Goal: Task Accomplishment & Management: Complete application form

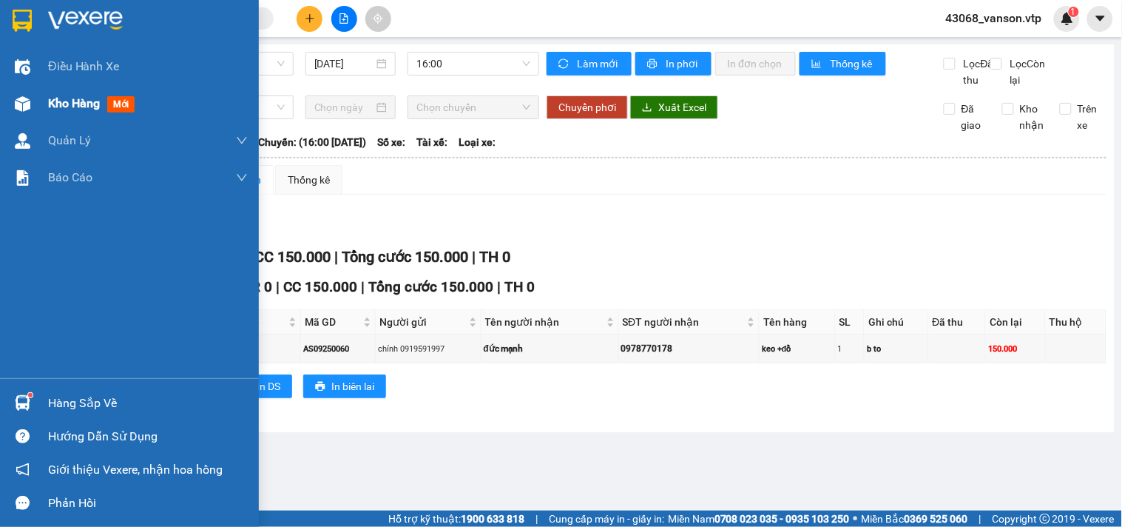
click at [41, 112] on div "Kho hàng mới" at bounding box center [129, 103] width 259 height 37
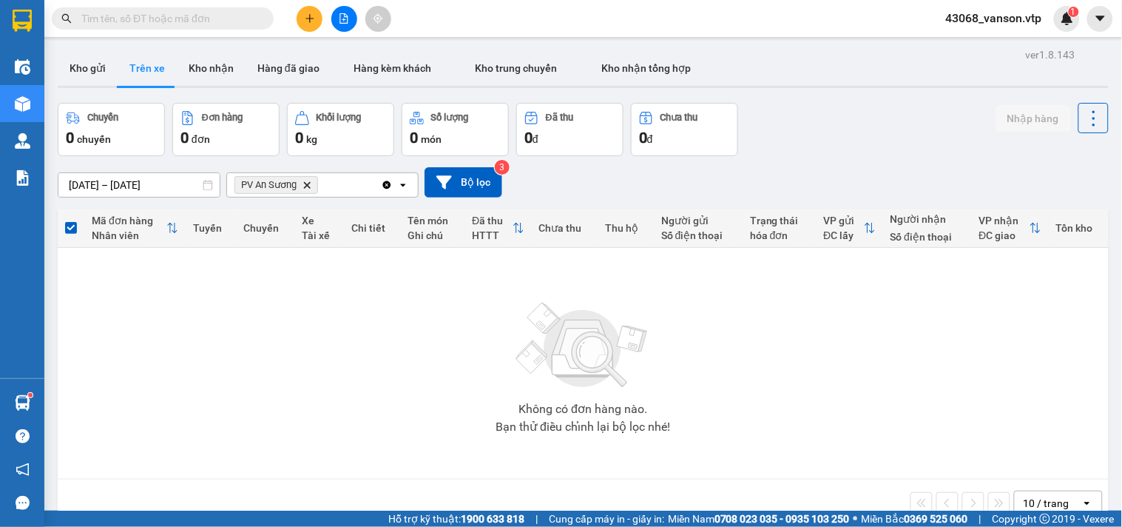
click at [306, 185] on icon "Delete" at bounding box center [307, 185] width 9 height 9
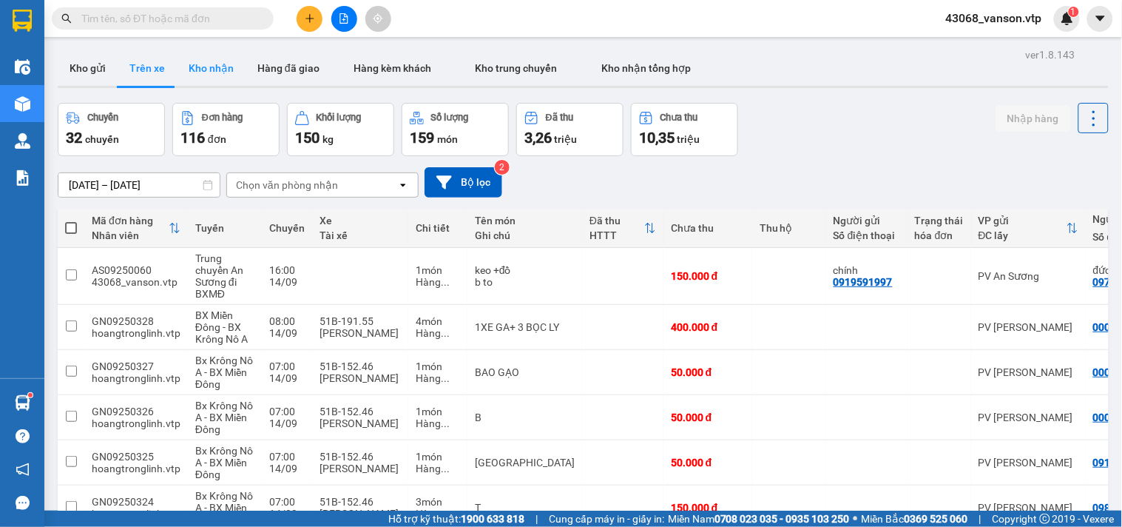
click at [201, 70] on button "Kho nhận" at bounding box center [211, 68] width 69 height 36
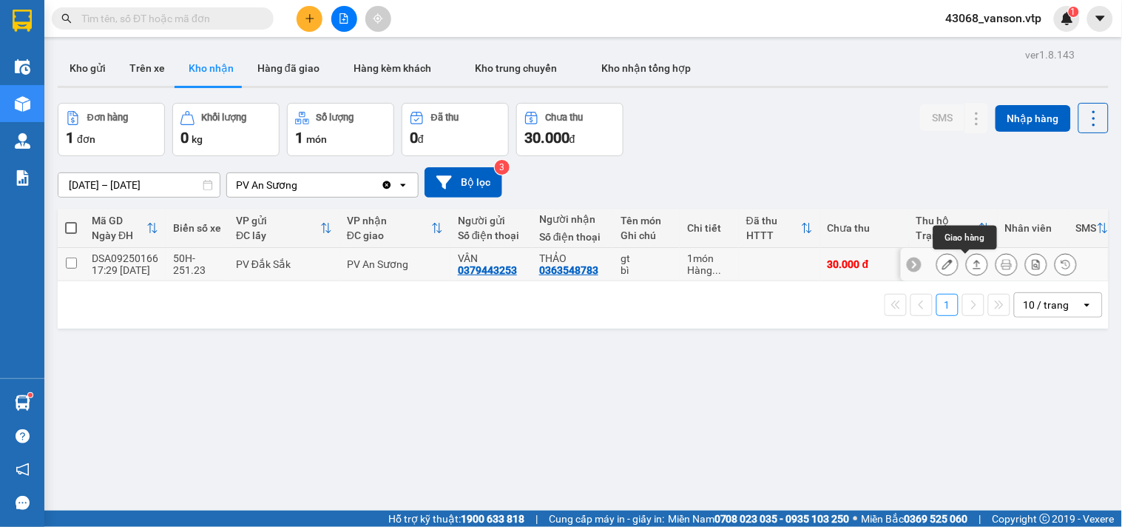
click at [967, 264] on button at bounding box center [977, 265] width 21 height 26
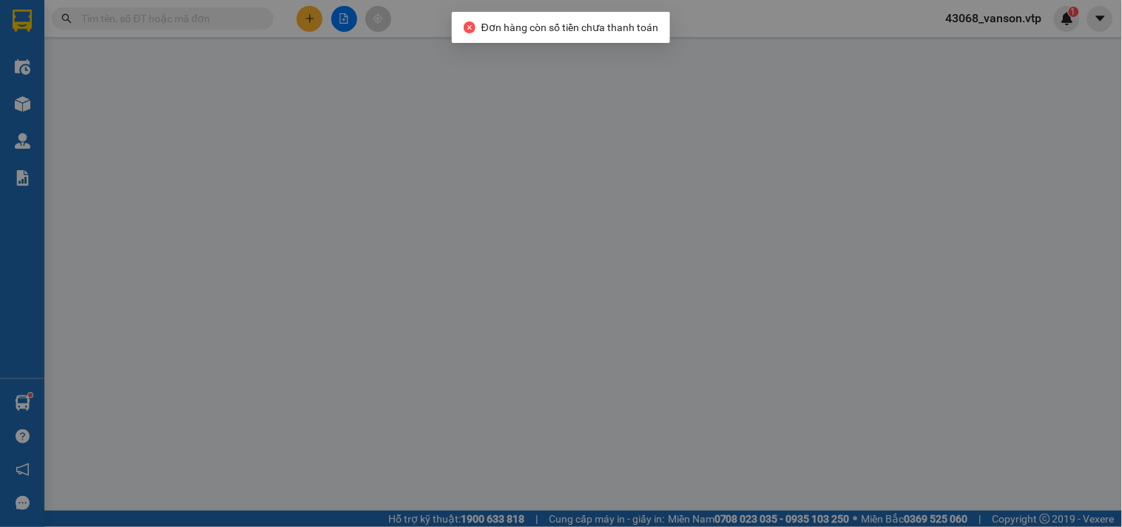
type input "0379443253"
type input "VÂN"
type input "0363548783"
type input "THẢO"
type input "30.000"
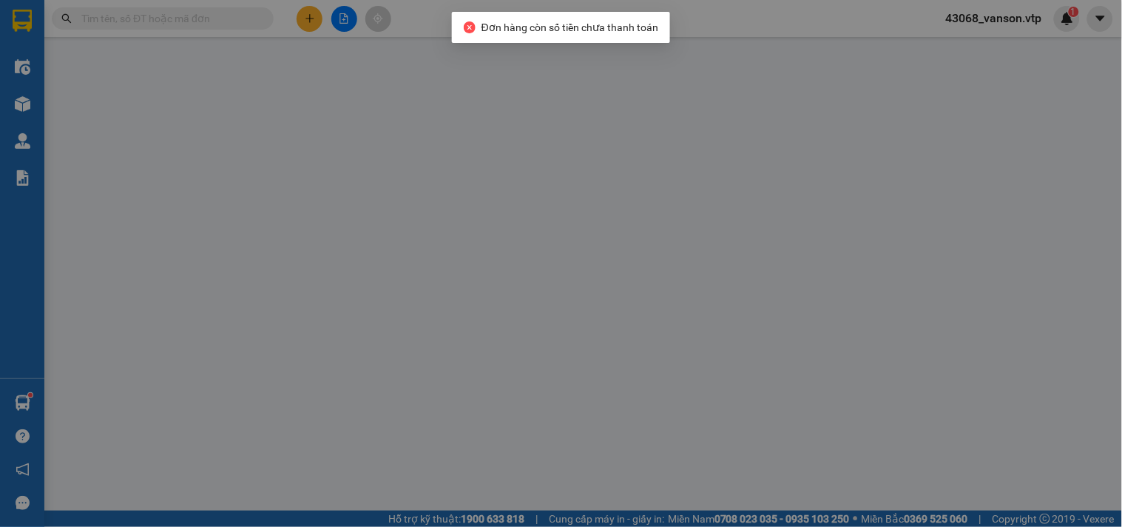
type input "30.000"
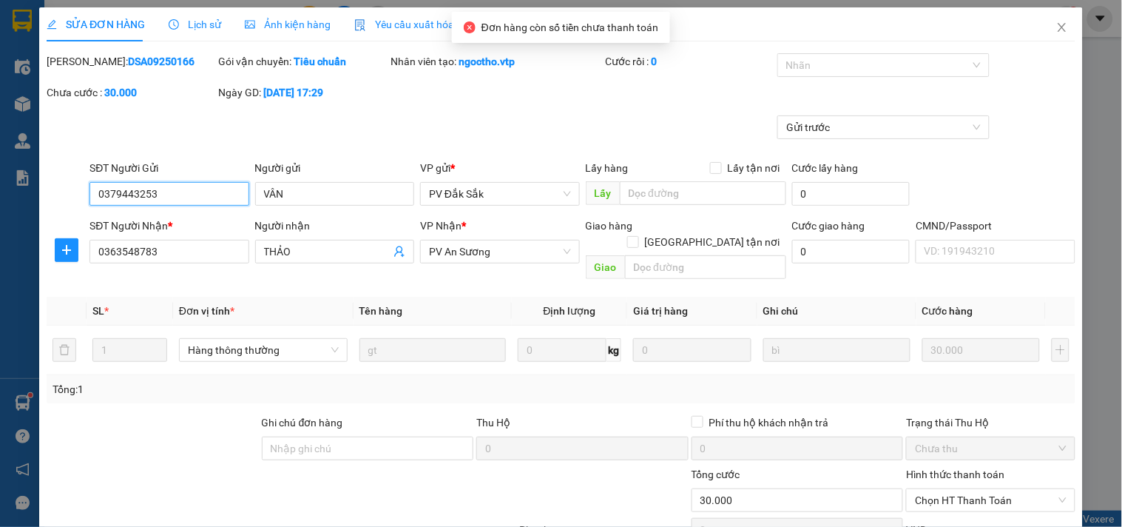
type input "1.500"
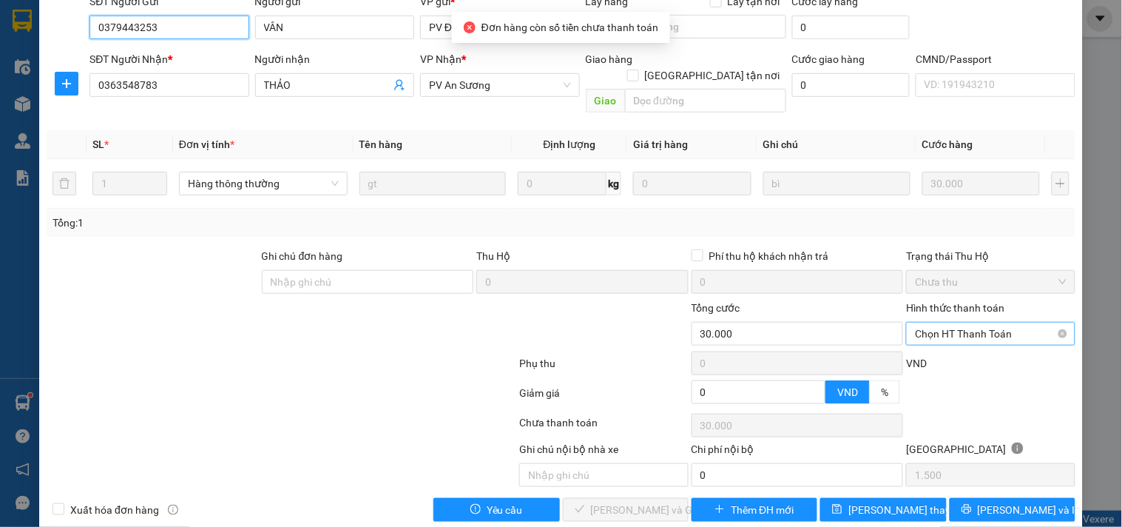
click at [959, 323] on span "Chọn HT Thanh Toán" at bounding box center [990, 334] width 151 height 22
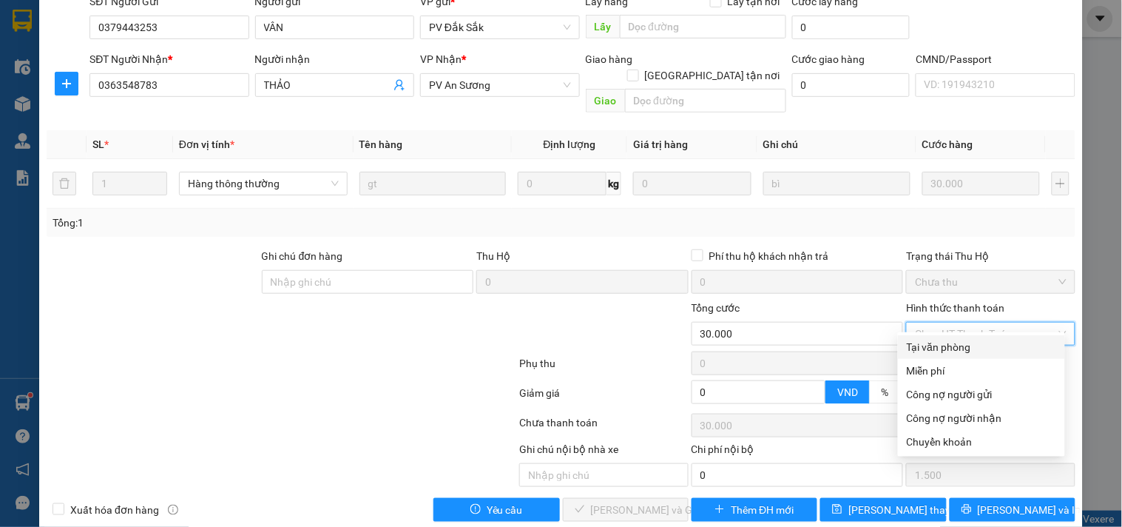
click at [945, 345] on div "Tại văn phòng" at bounding box center [981, 347] width 149 height 16
type input "0"
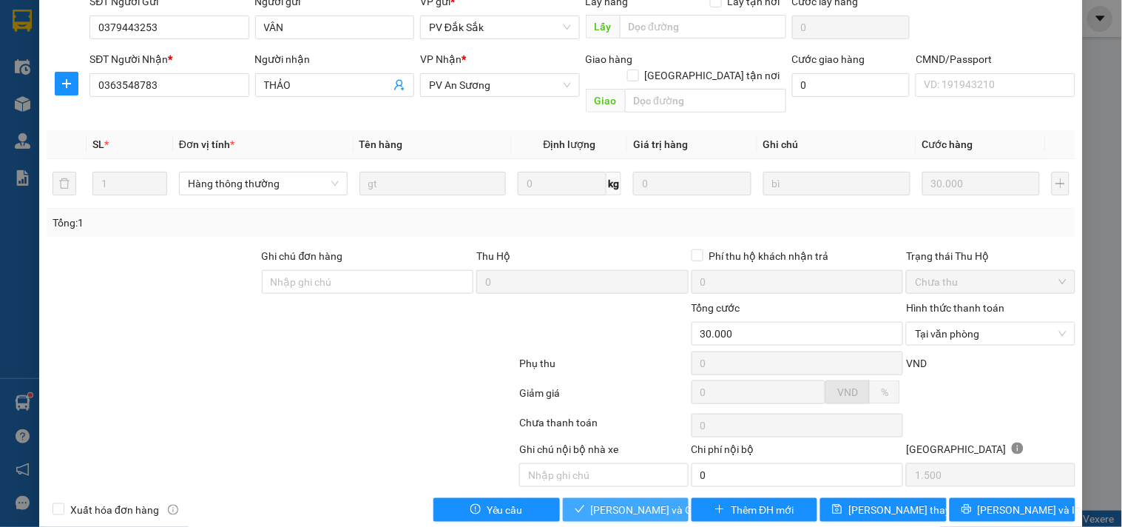
click at [632, 502] on span "[PERSON_NAME] và Giao hàng" at bounding box center [662, 510] width 142 height 16
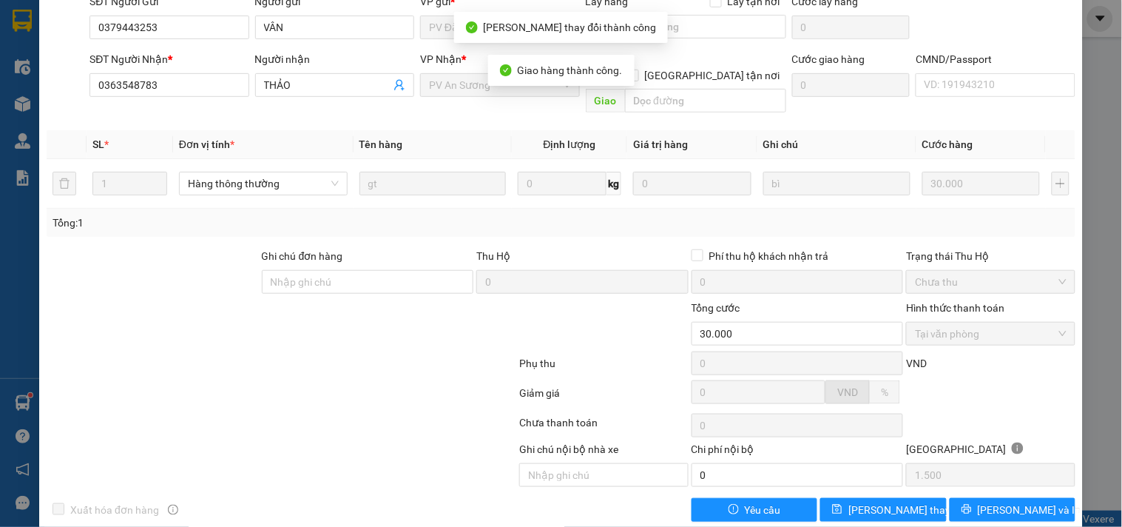
scroll to position [0, 0]
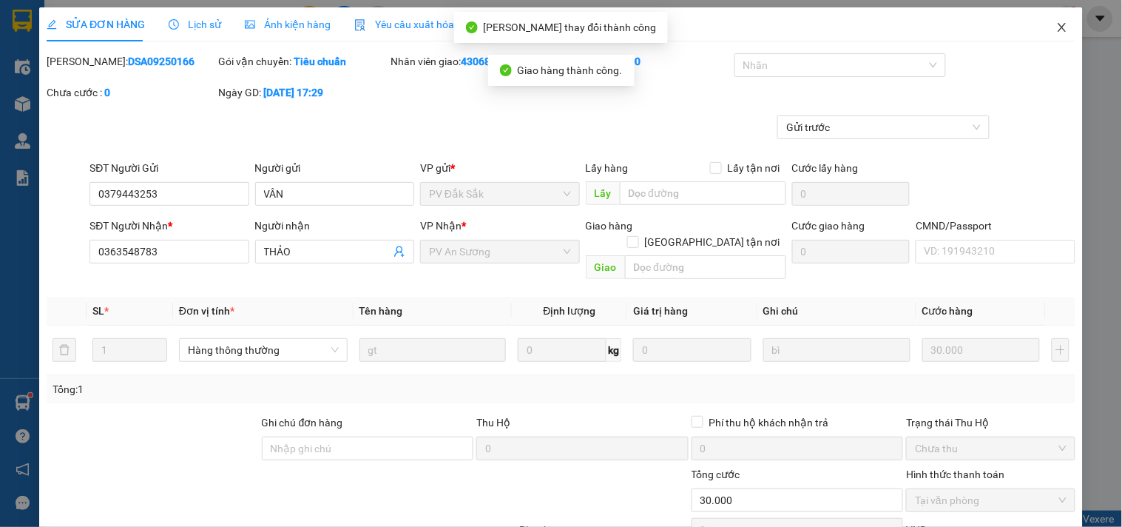
click at [1056, 30] on span "Close" at bounding box center [1062, 27] width 41 height 41
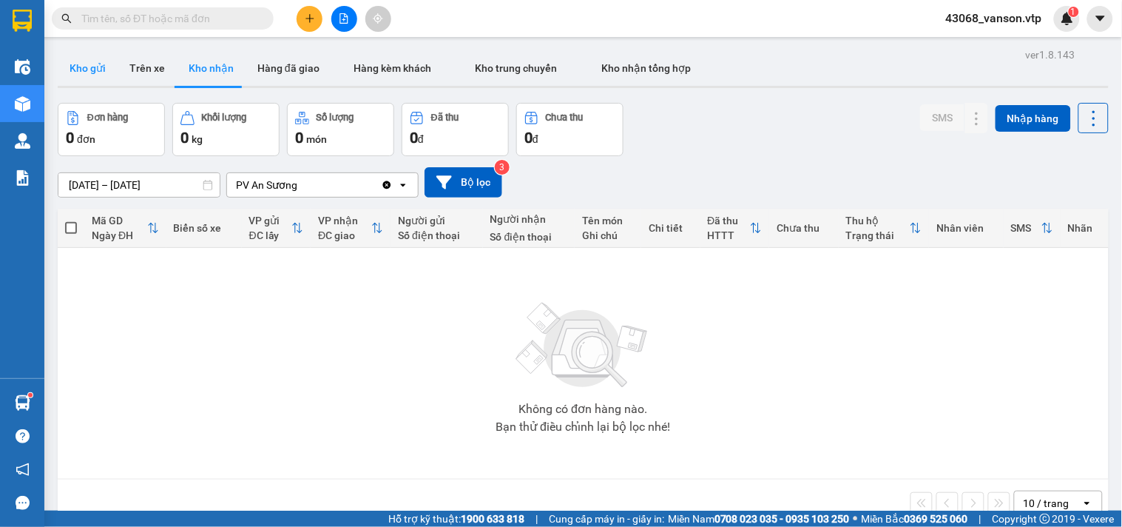
click at [90, 64] on button "Kho gửi" at bounding box center [88, 68] width 60 height 36
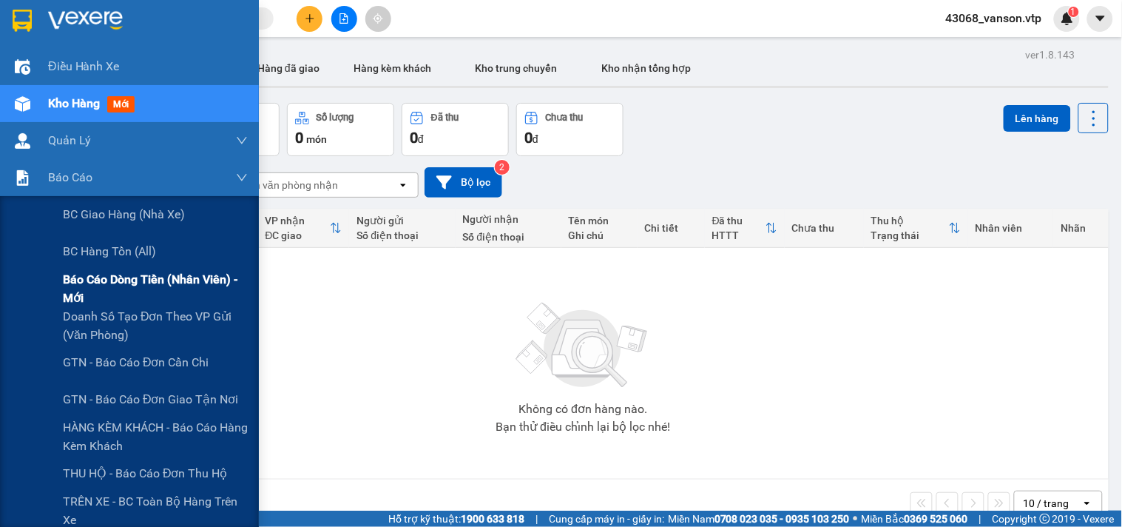
click at [87, 294] on span "Báo cáo dòng tiền (nhân viên) - mới" at bounding box center [155, 288] width 185 height 37
